Goal: Transaction & Acquisition: Subscribe to service/newsletter

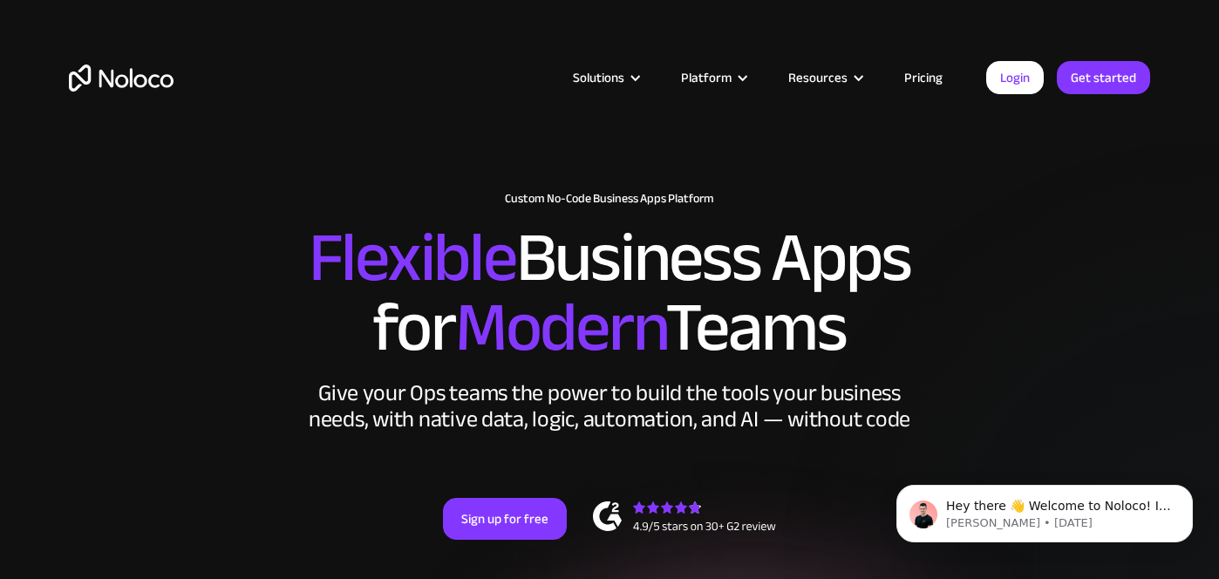
click at [936, 80] on link "Pricing" at bounding box center [924, 77] width 82 height 23
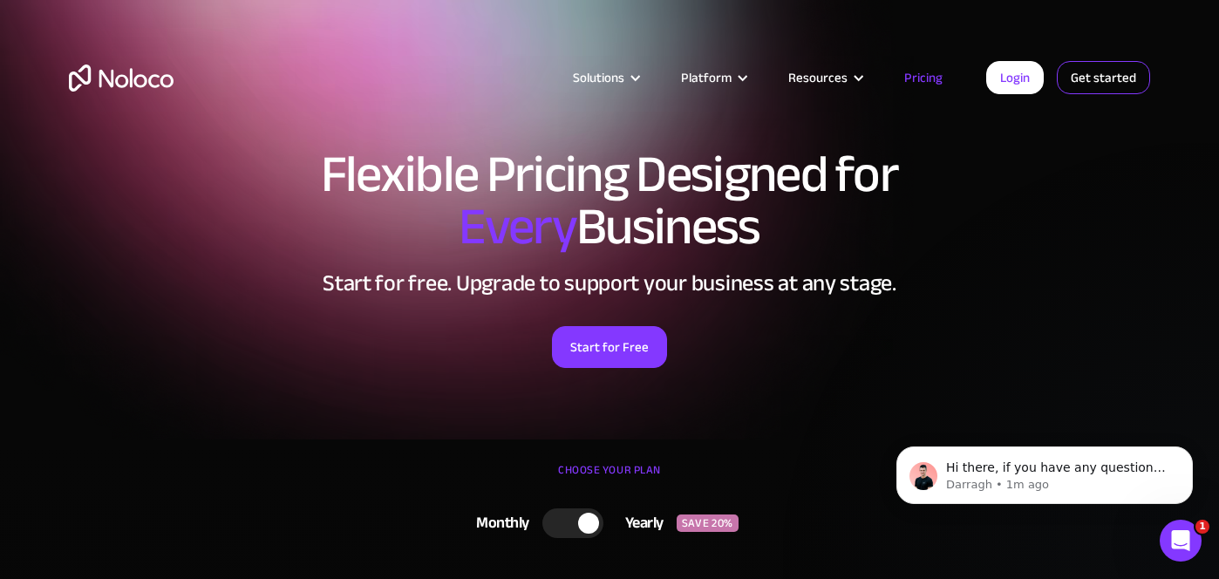
click at [1103, 82] on link "Get started" at bounding box center [1103, 77] width 93 height 33
